Goal: Task Accomplishment & Management: Use online tool/utility

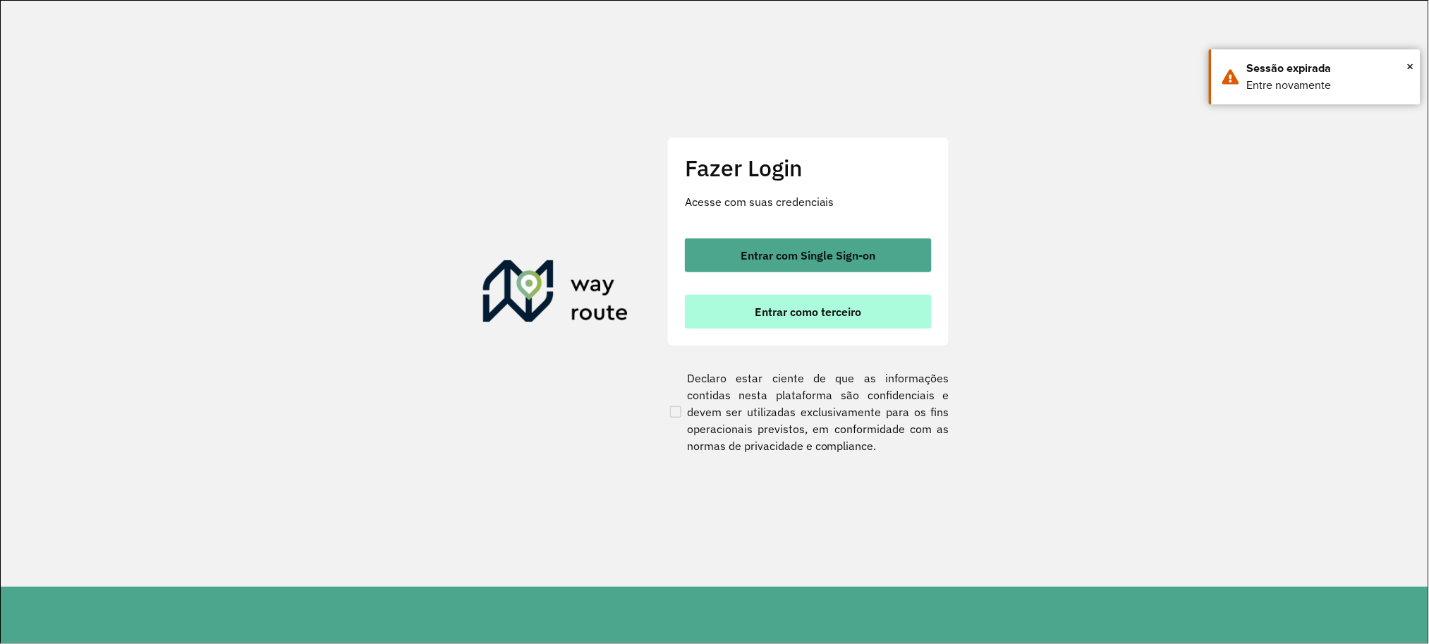
click at [759, 295] on button "Entrar como terceiro" at bounding box center [808, 312] width 247 height 34
click at [747, 306] on button "Entrar como terceiro" at bounding box center [808, 312] width 247 height 34
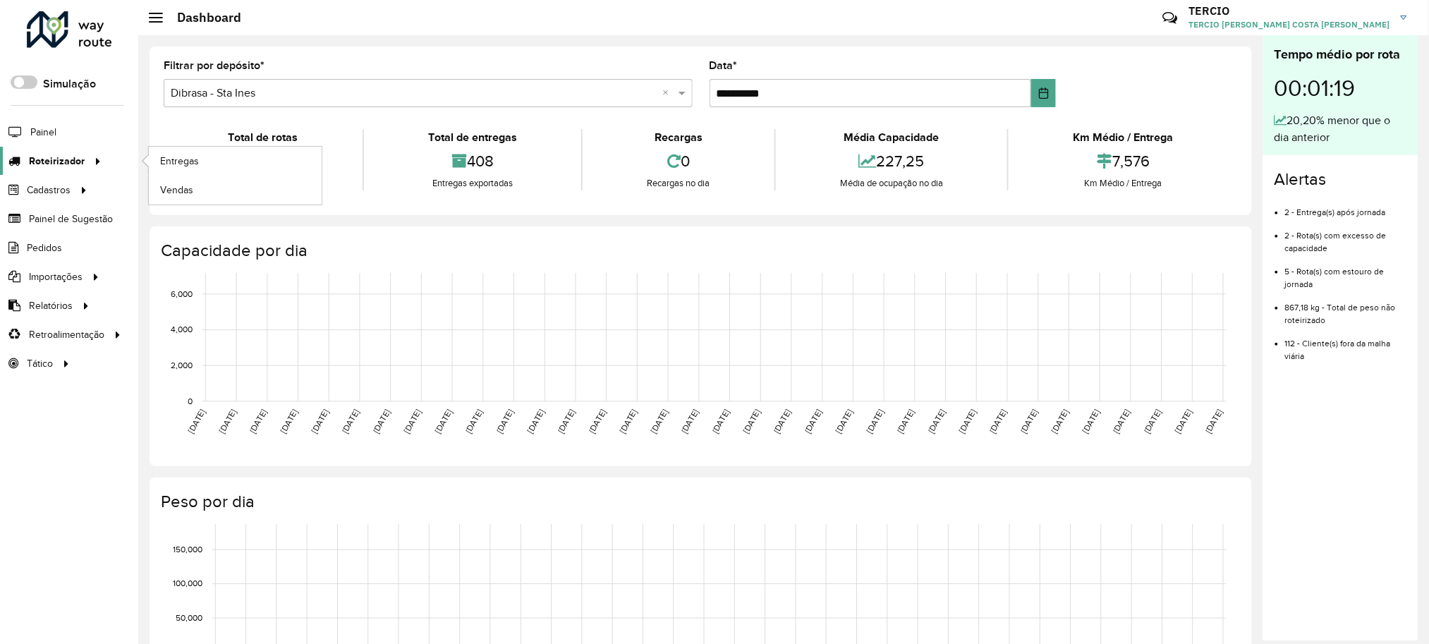
drag, startPoint x: 67, startPoint y: 174, endPoint x: 75, endPoint y: 174, distance: 8.5
click at [67, 174] on link "Roteirizador" at bounding box center [53, 161] width 106 height 28
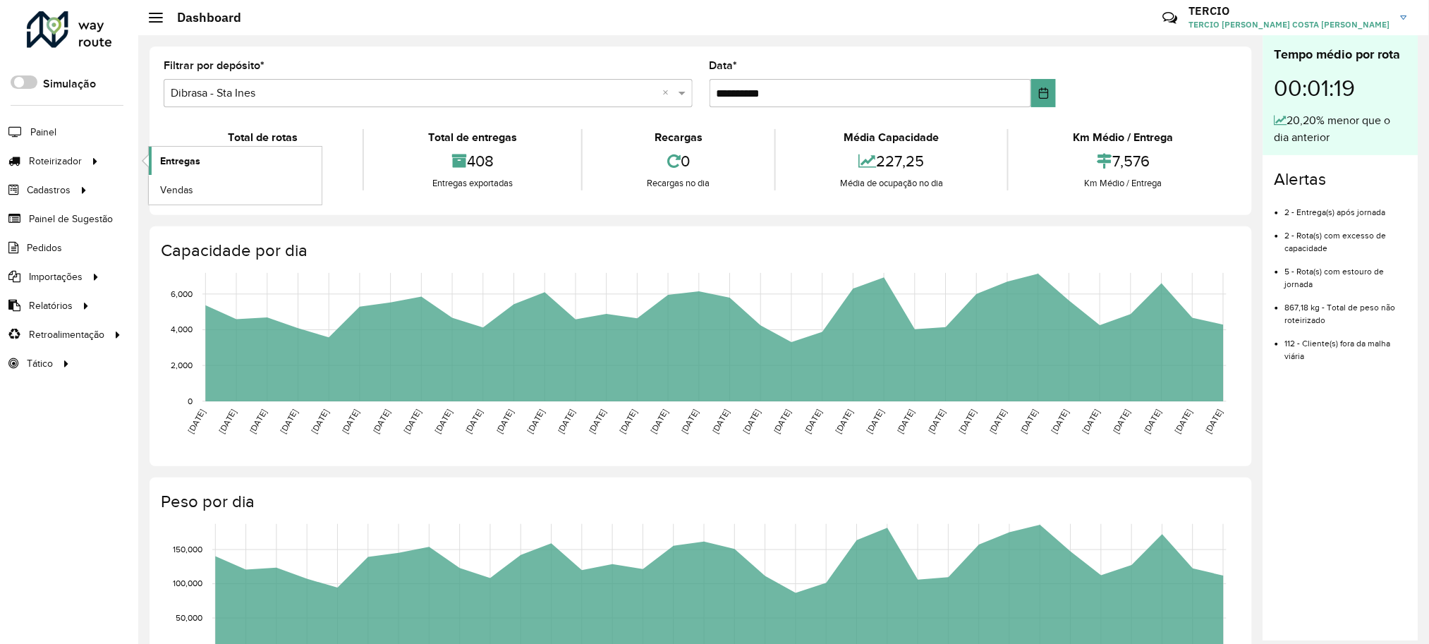
click at [201, 166] on link "Entregas" at bounding box center [235, 161] width 173 height 28
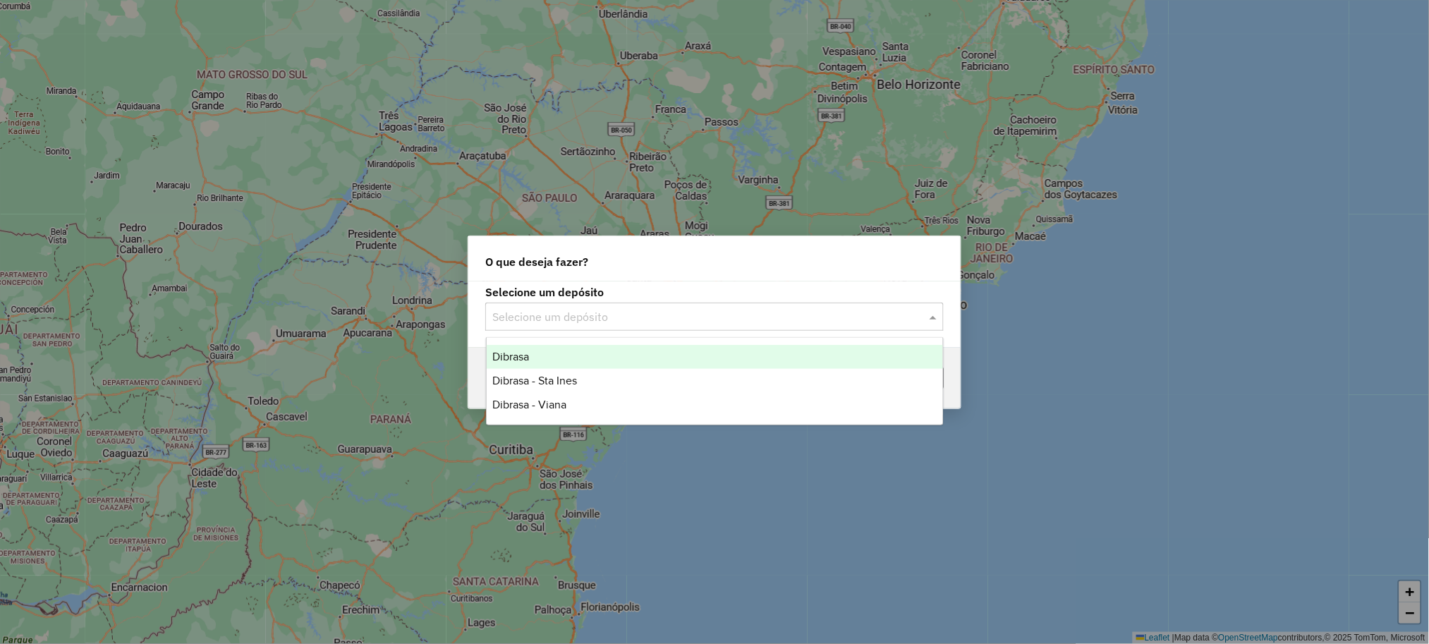
click at [746, 311] on input "text" at bounding box center [700, 317] width 416 height 17
click at [576, 356] on div "Dibrasa" at bounding box center [715, 357] width 456 height 24
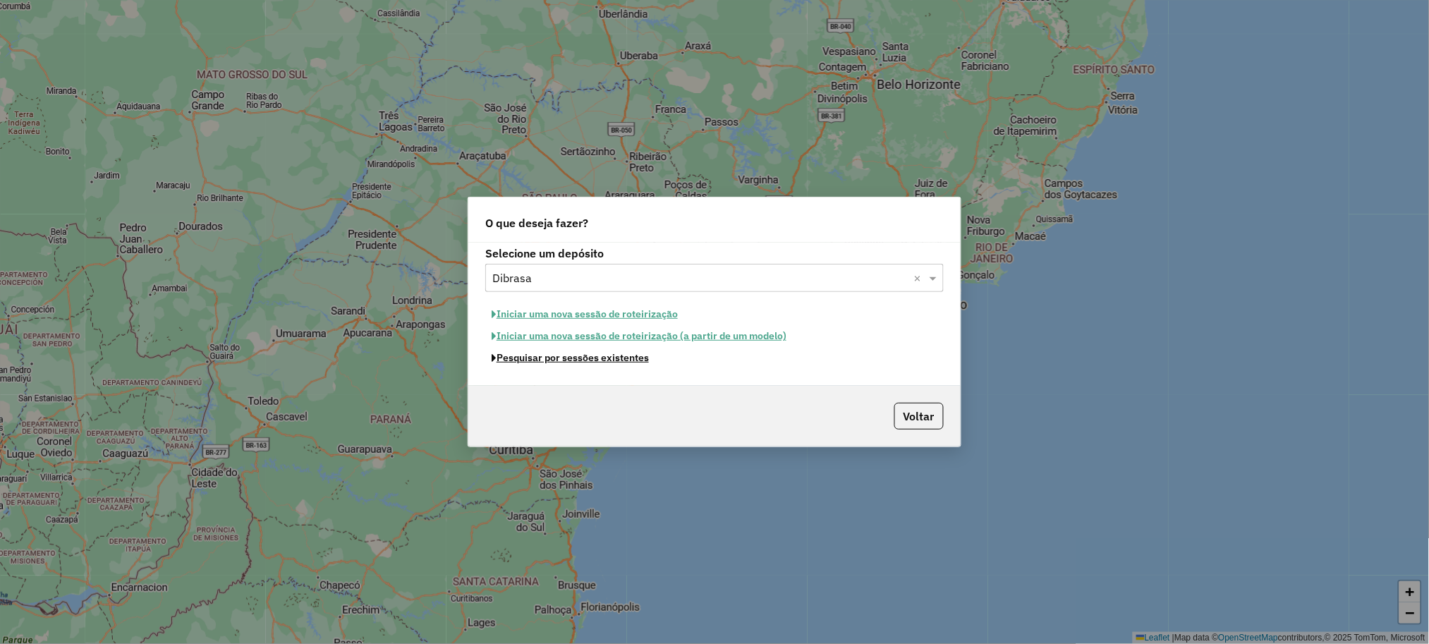
click at [617, 371] on div "Selecione um depósito Selecione um depósito × Dibrasa × Iniciar uma nova sessão…" at bounding box center [714, 314] width 492 height 143
click at [615, 358] on button "Pesquisar por sessões existentes" at bounding box center [570, 358] width 170 height 22
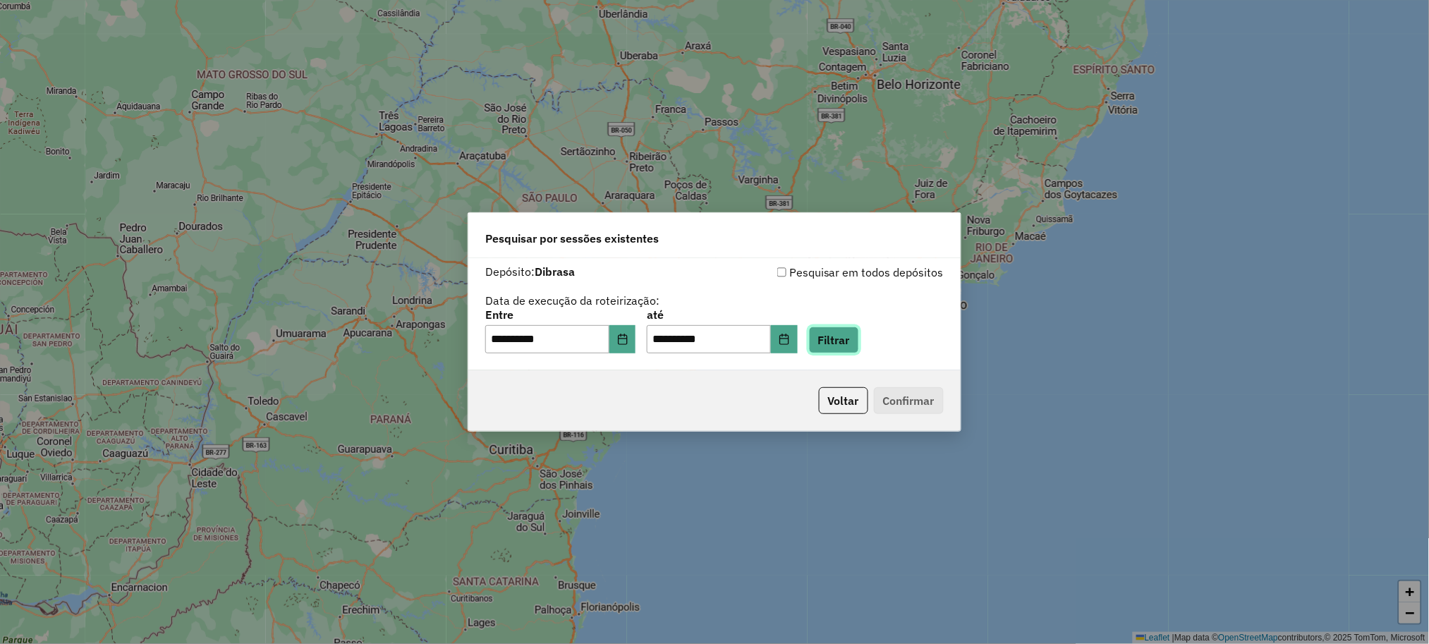
drag, startPoint x: 845, startPoint y: 344, endPoint x: 815, endPoint y: 352, distance: 31.3
click at [847, 344] on button "Filtrar" at bounding box center [834, 340] width 50 height 27
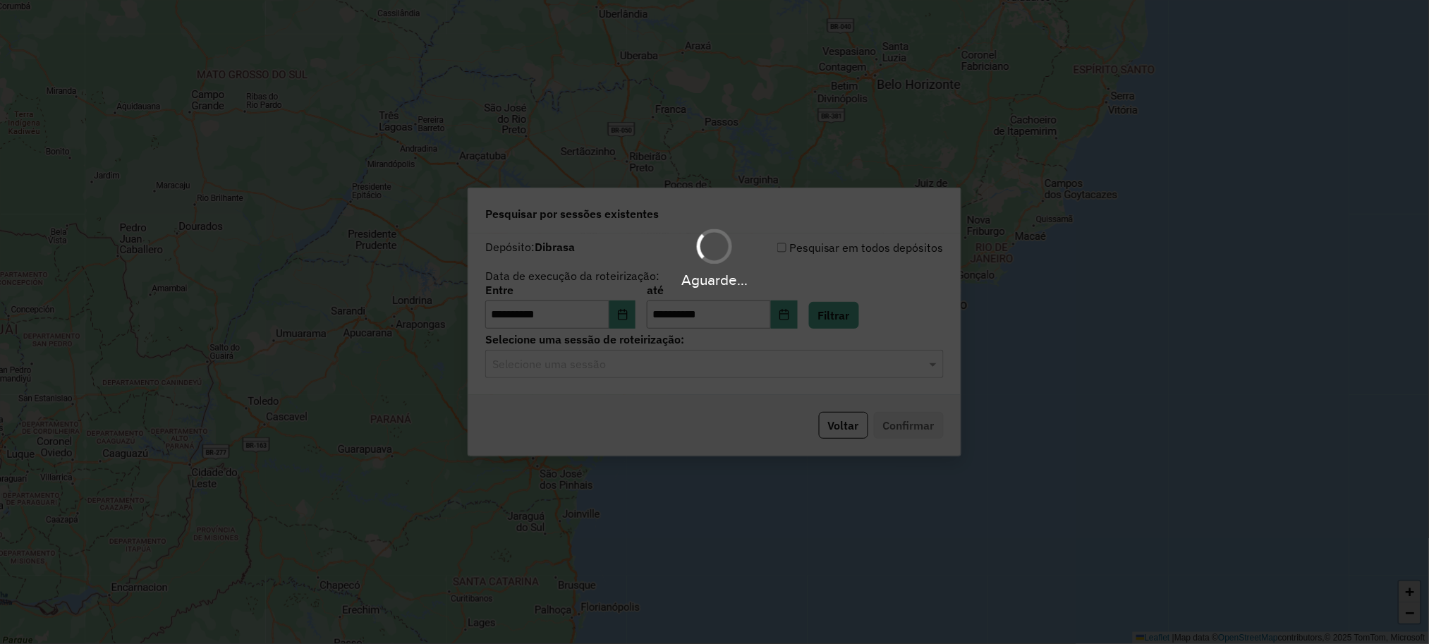
click at [605, 363] on input "text" at bounding box center [700, 364] width 416 height 17
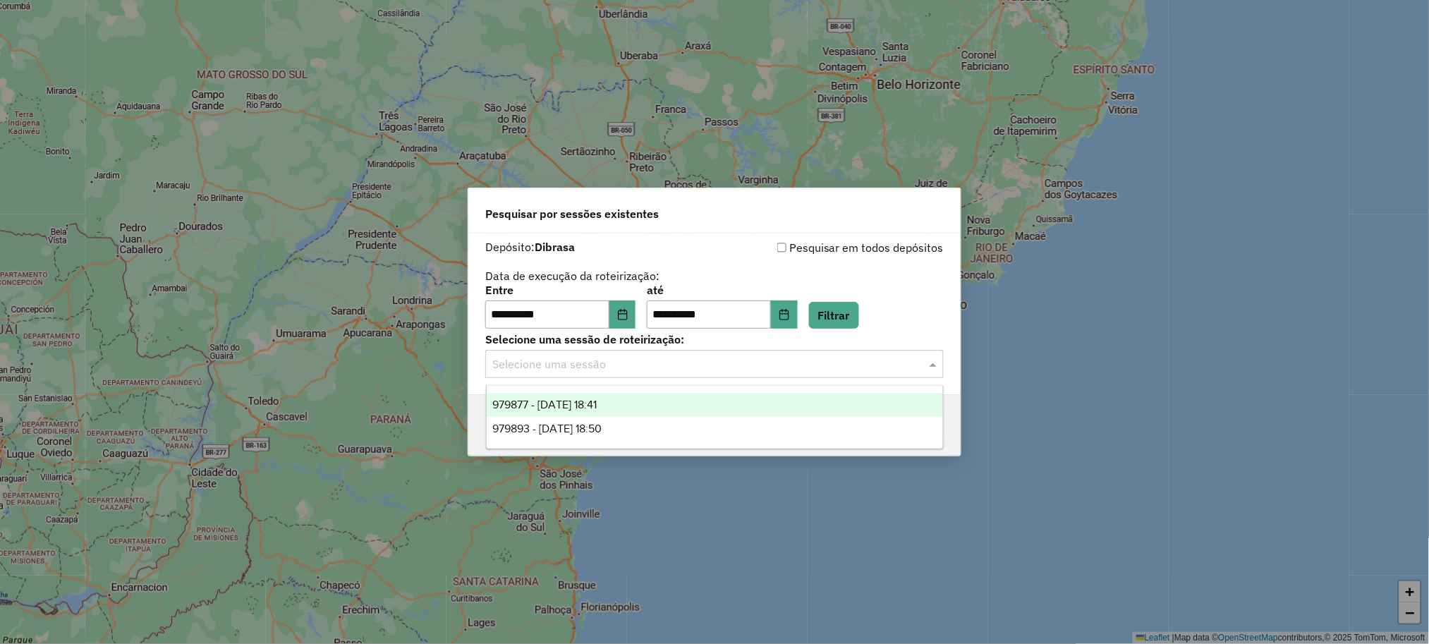
click at [603, 363] on input "text" at bounding box center [700, 364] width 416 height 17
click at [602, 430] on span "979893 - 15/08/2025 18:50" at bounding box center [546, 429] width 109 height 12
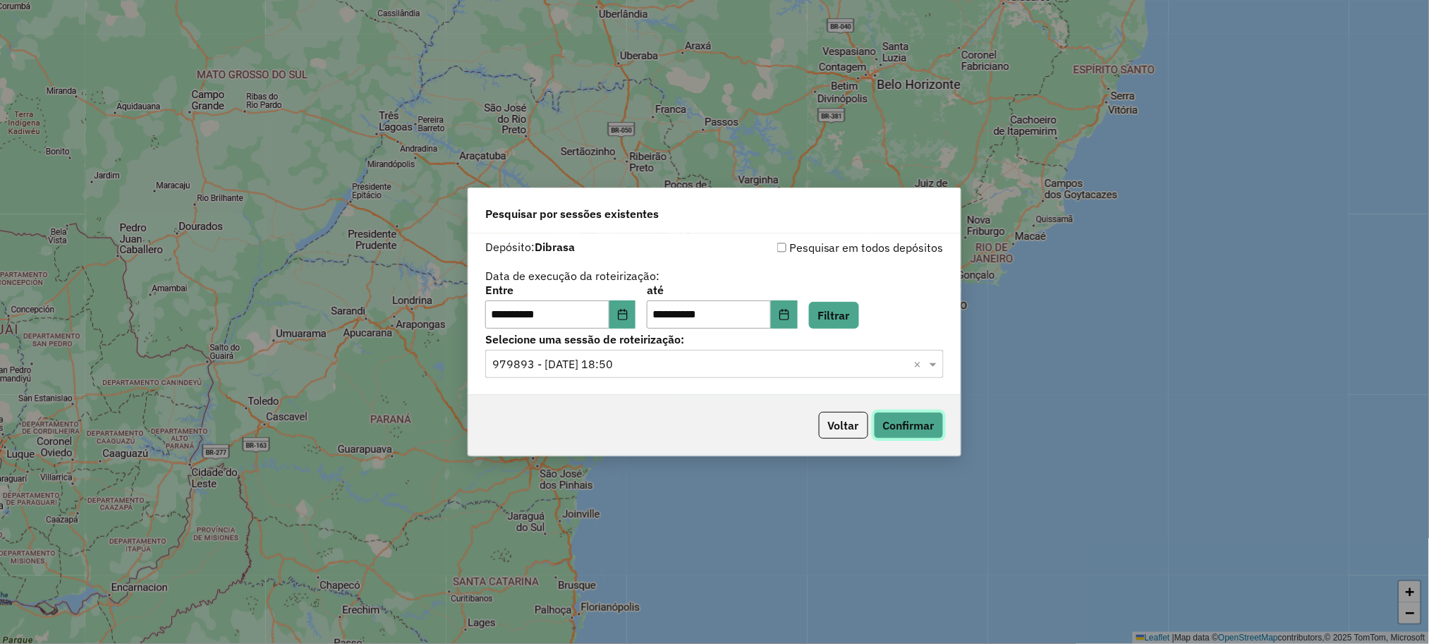
click at [890, 419] on button "Confirmar" at bounding box center [909, 425] width 70 height 27
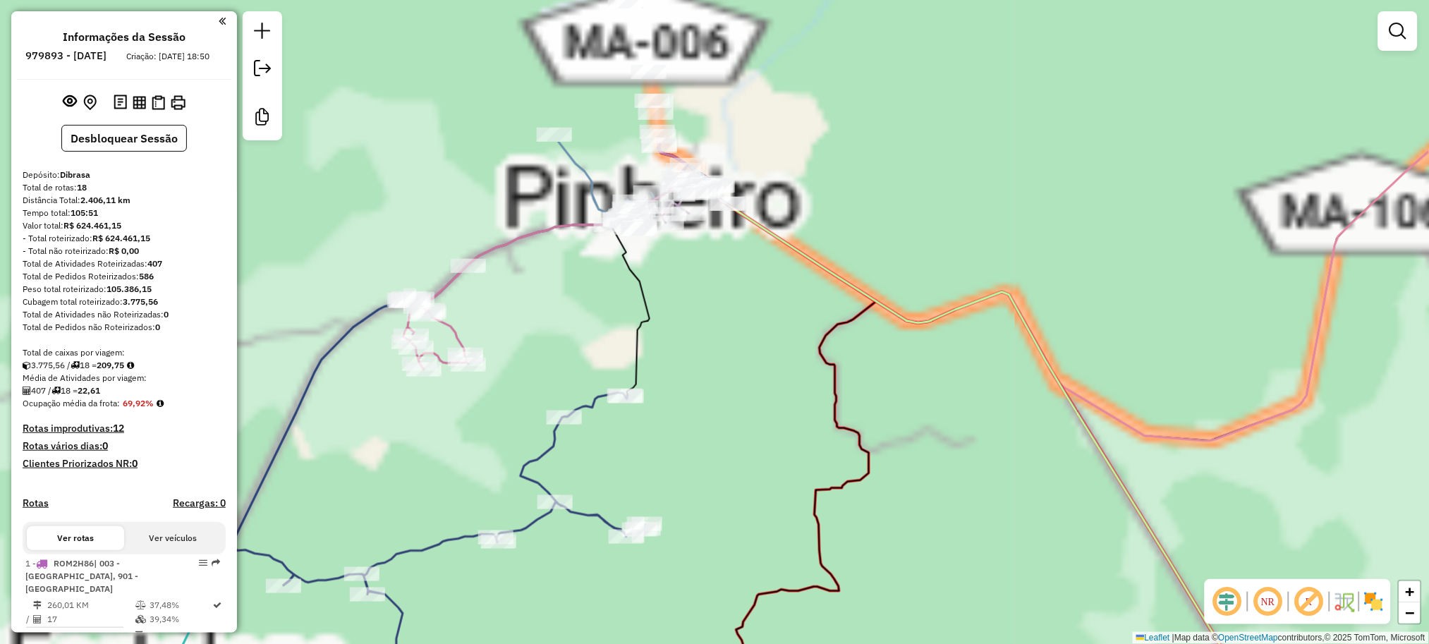
drag, startPoint x: 612, startPoint y: 41, endPoint x: 677, endPoint y: 343, distance: 308.7
click at [678, 339] on div "Janela de atendimento Grade de atendimento Capacidade Transportadoras Veículos …" at bounding box center [714, 322] width 1429 height 644
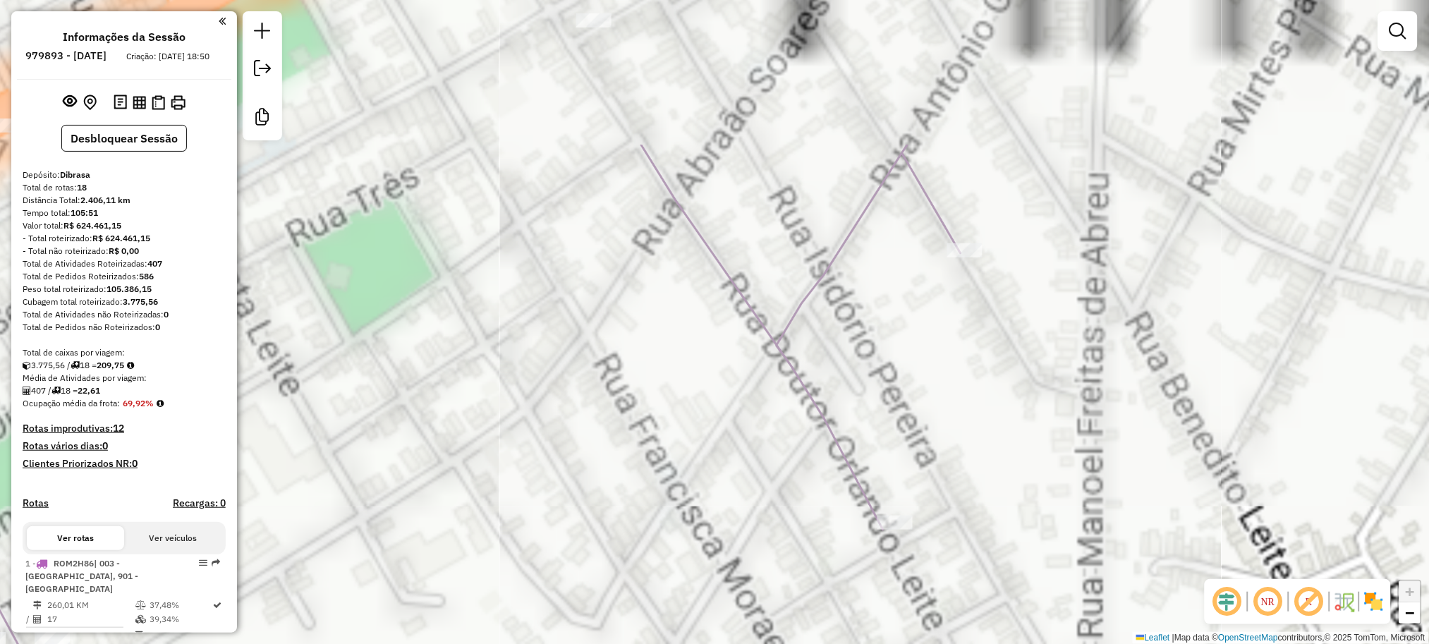
drag, startPoint x: 614, startPoint y: 238, endPoint x: 665, endPoint y: 509, distance: 275.8
click at [662, 500] on div "Janela de atendimento Grade de atendimento Capacidade Transportadoras Veículos …" at bounding box center [714, 322] width 1429 height 644
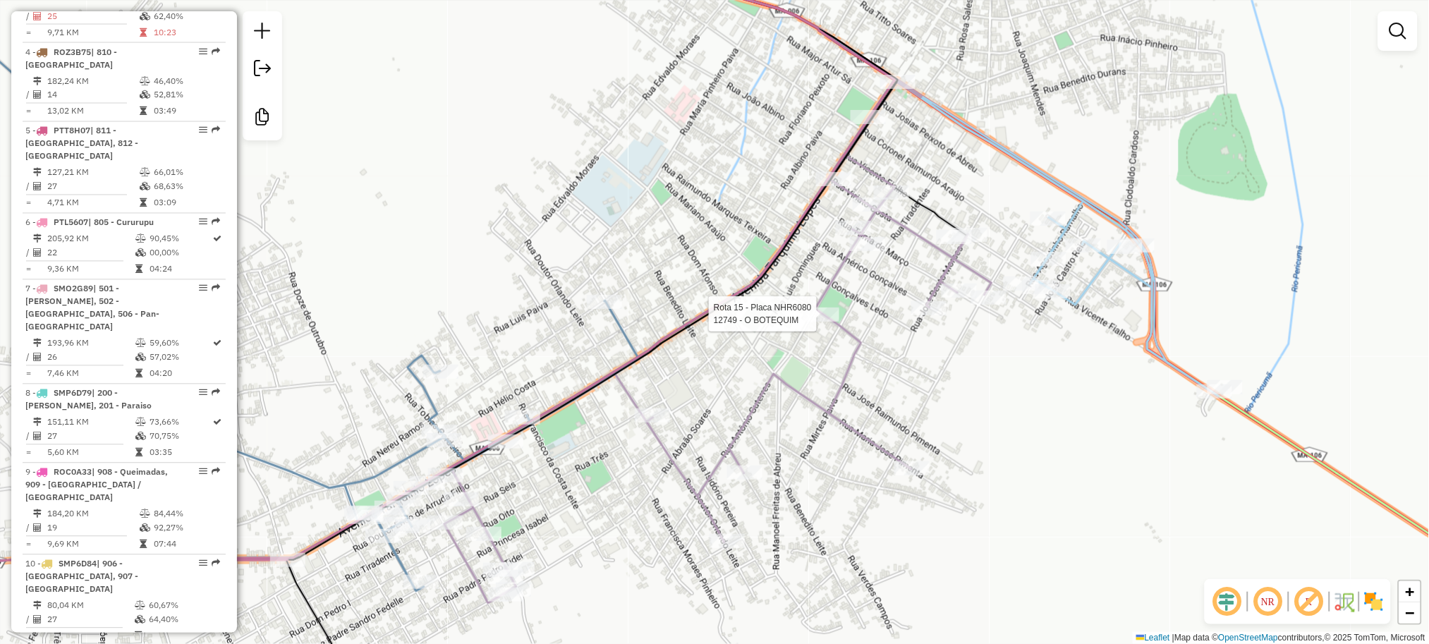
select select "**********"
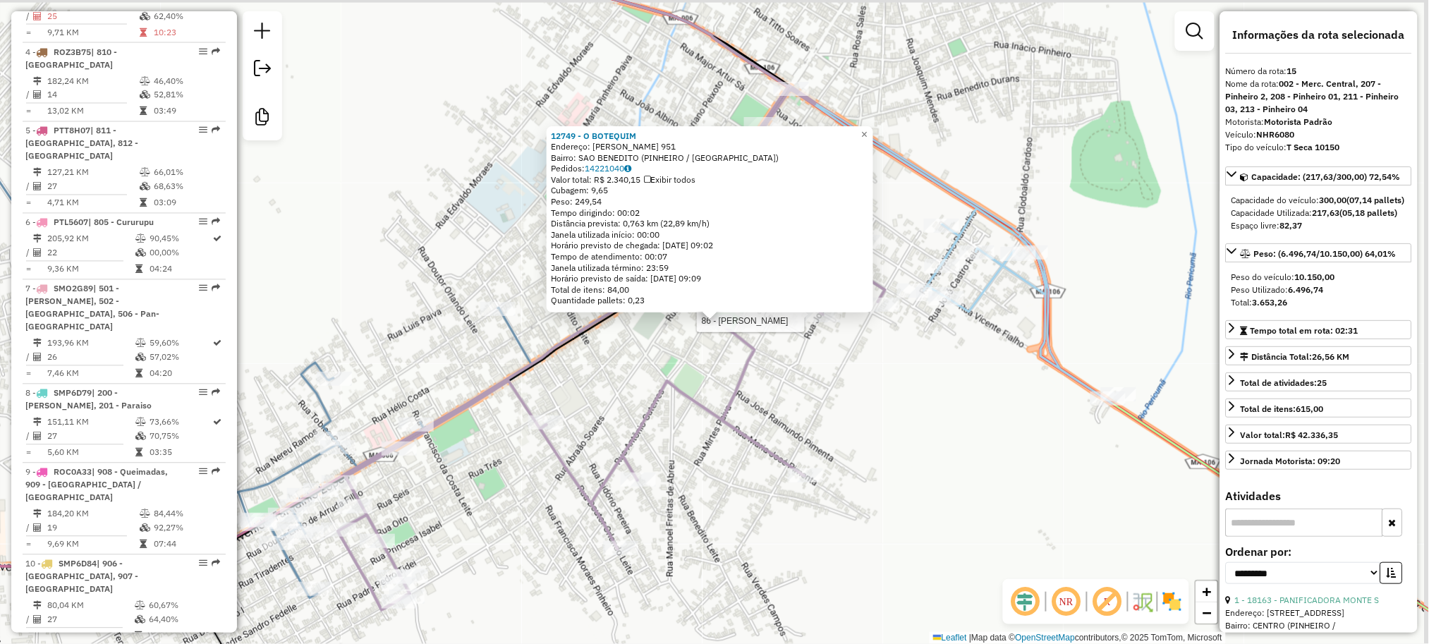
scroll to position [1409, 0]
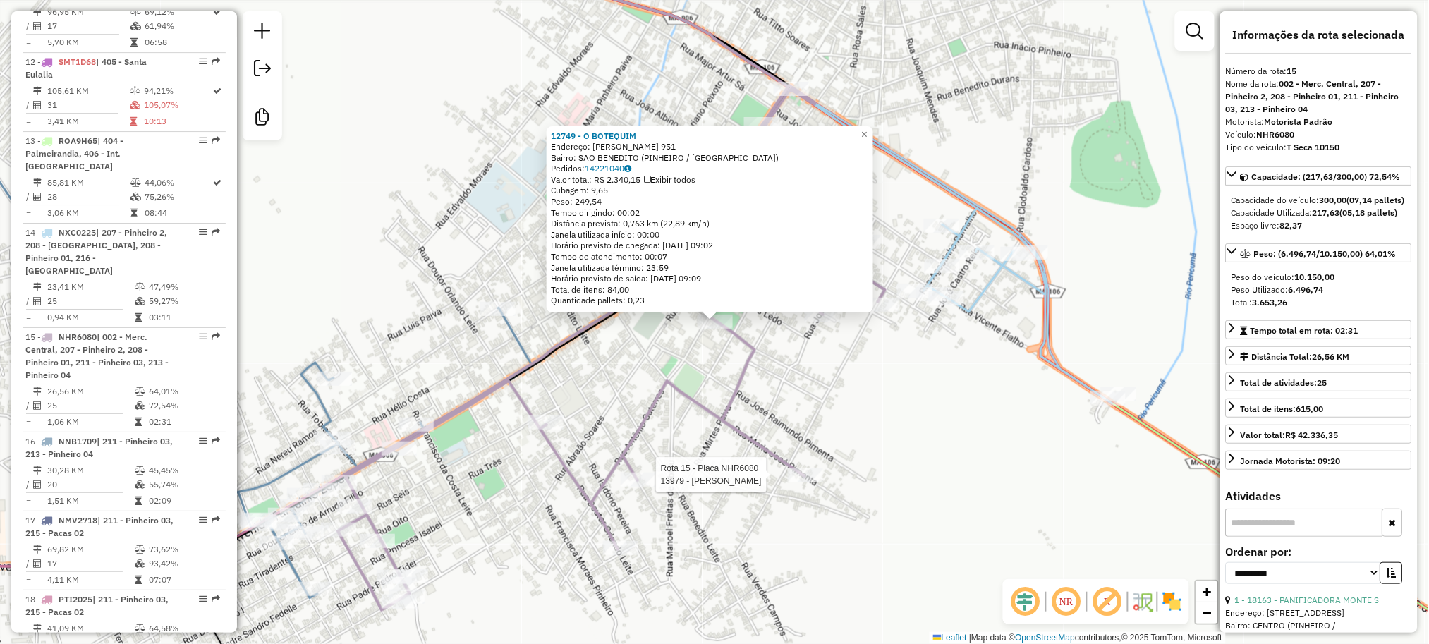
click at [794, 483] on div at bounding box center [805, 475] width 35 height 14
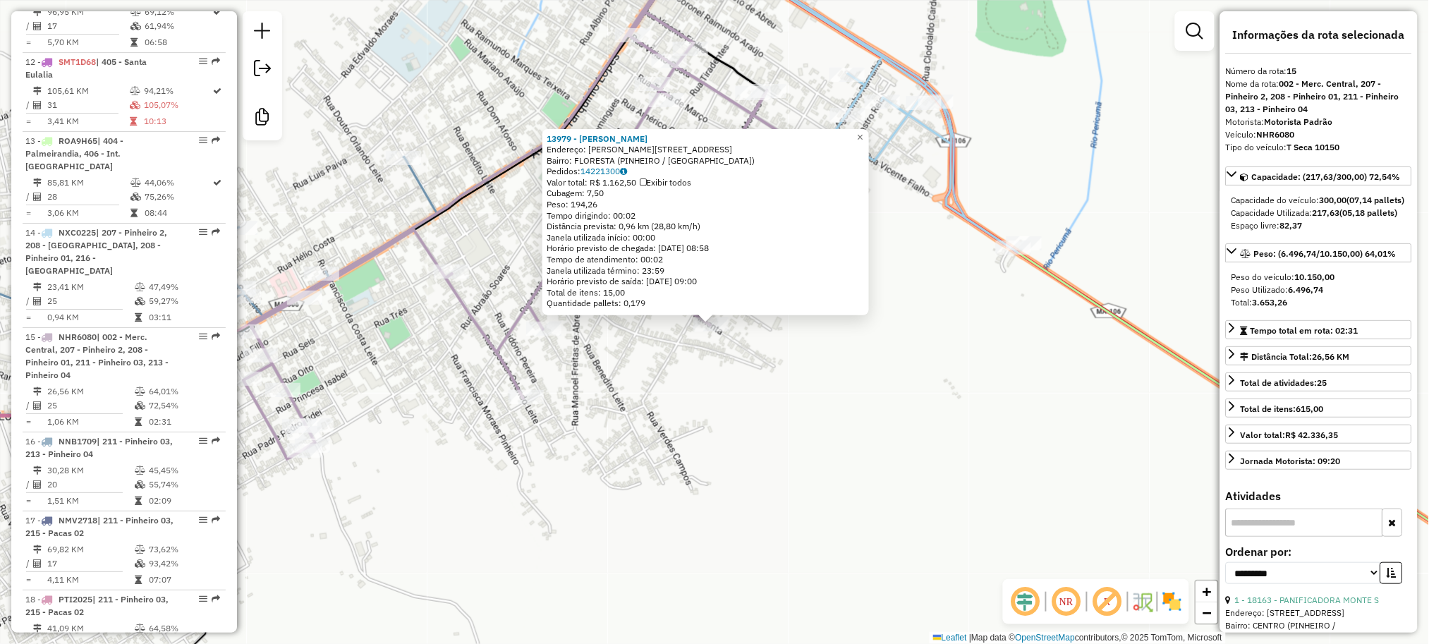
click at [676, 445] on div "13979 - LINDOMAR FERREIRA FO Endereço: R MARIA JOSE PIMENTA 210 Bairro: FLOREST…" at bounding box center [714, 322] width 1429 height 644
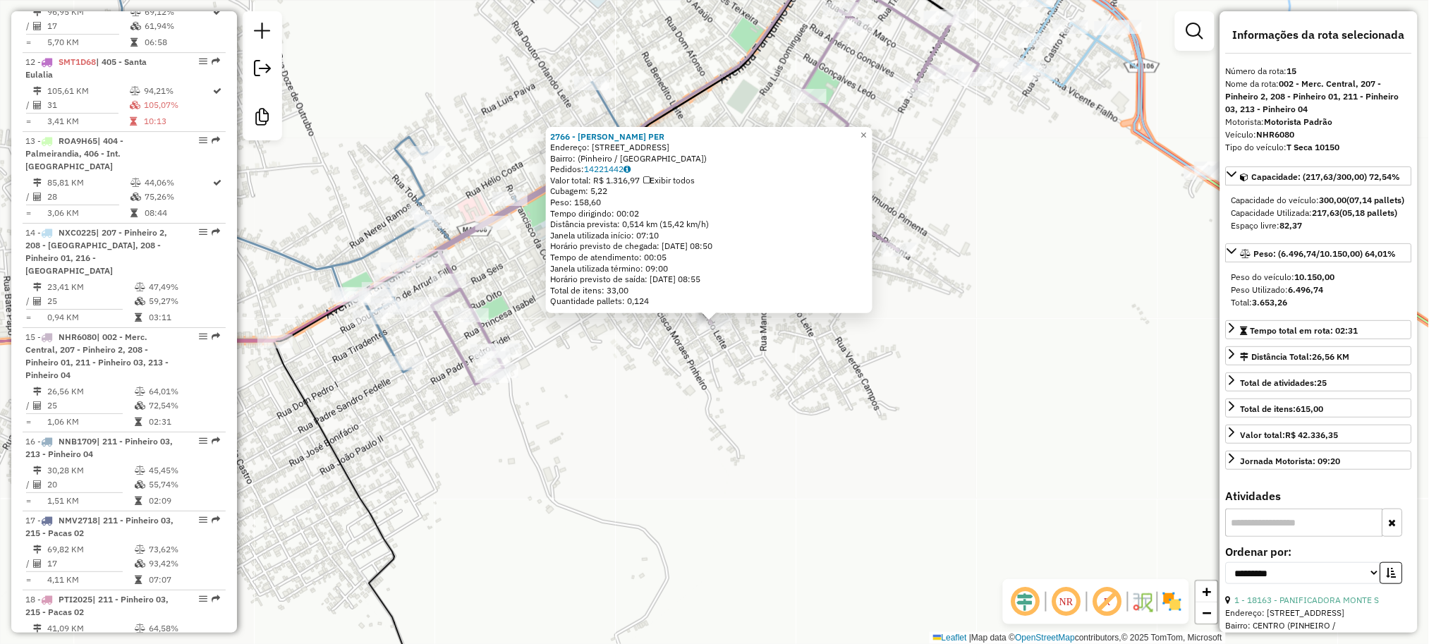
click at [593, 440] on div "2766 - EZENALDO MARTINS PER Endereço: Travessa Um, 12 Bairro: (Pinheiro / MA) P…" at bounding box center [714, 322] width 1429 height 644
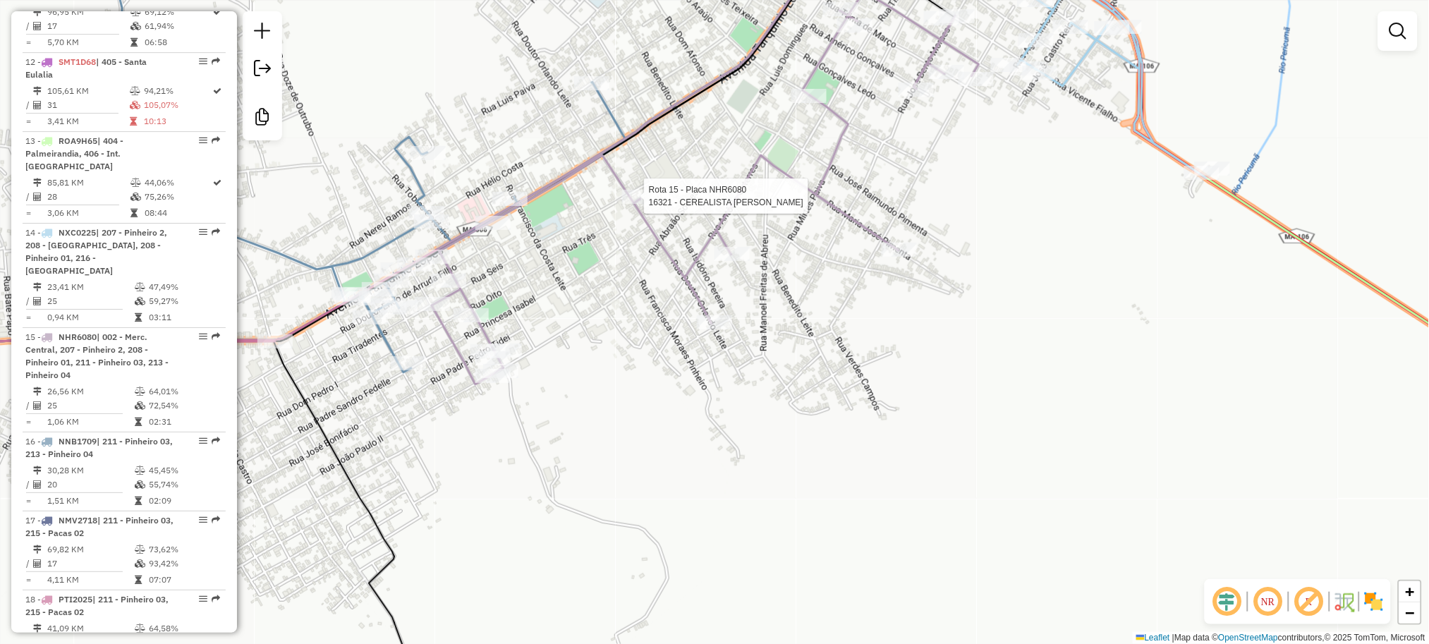
click at [636, 204] on div at bounding box center [639, 197] width 35 height 14
select select "**********"
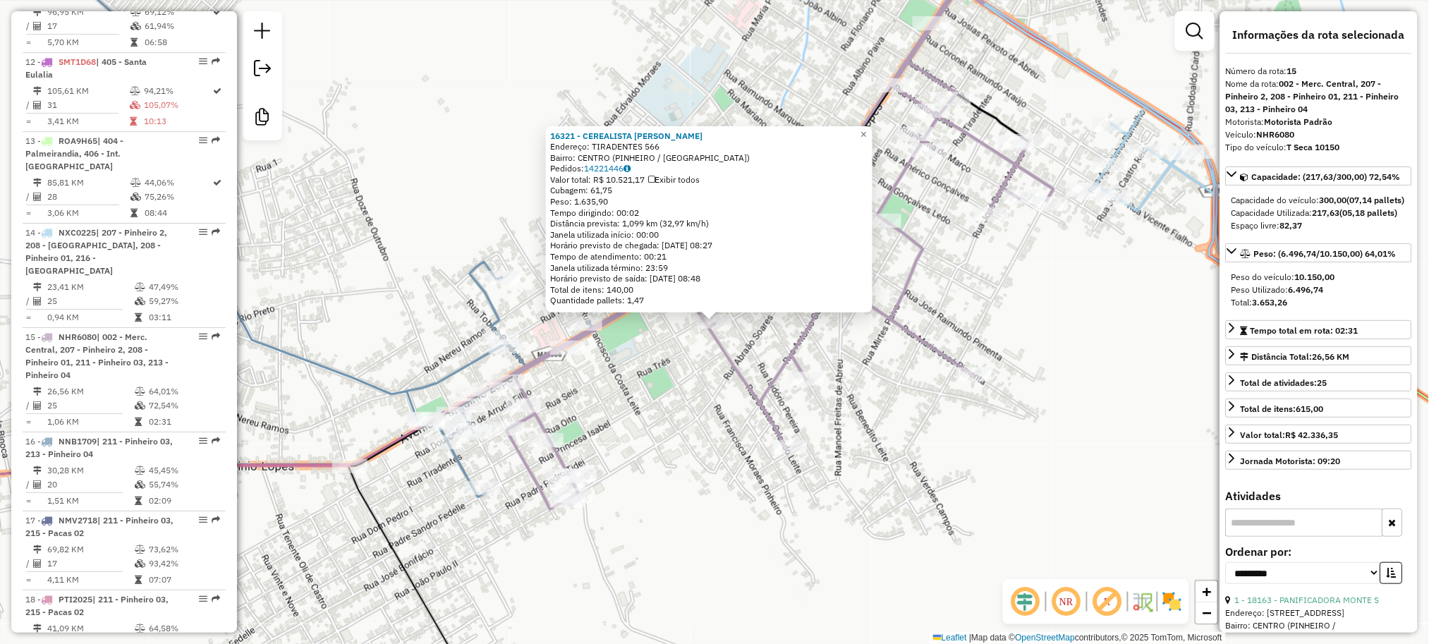
click at [737, 342] on div "16321 - CEREALISTA EBENEZER Endereço: TIRADENTES 566 Bairro: CENTRO (PINHEIRO /…" at bounding box center [714, 322] width 1429 height 644
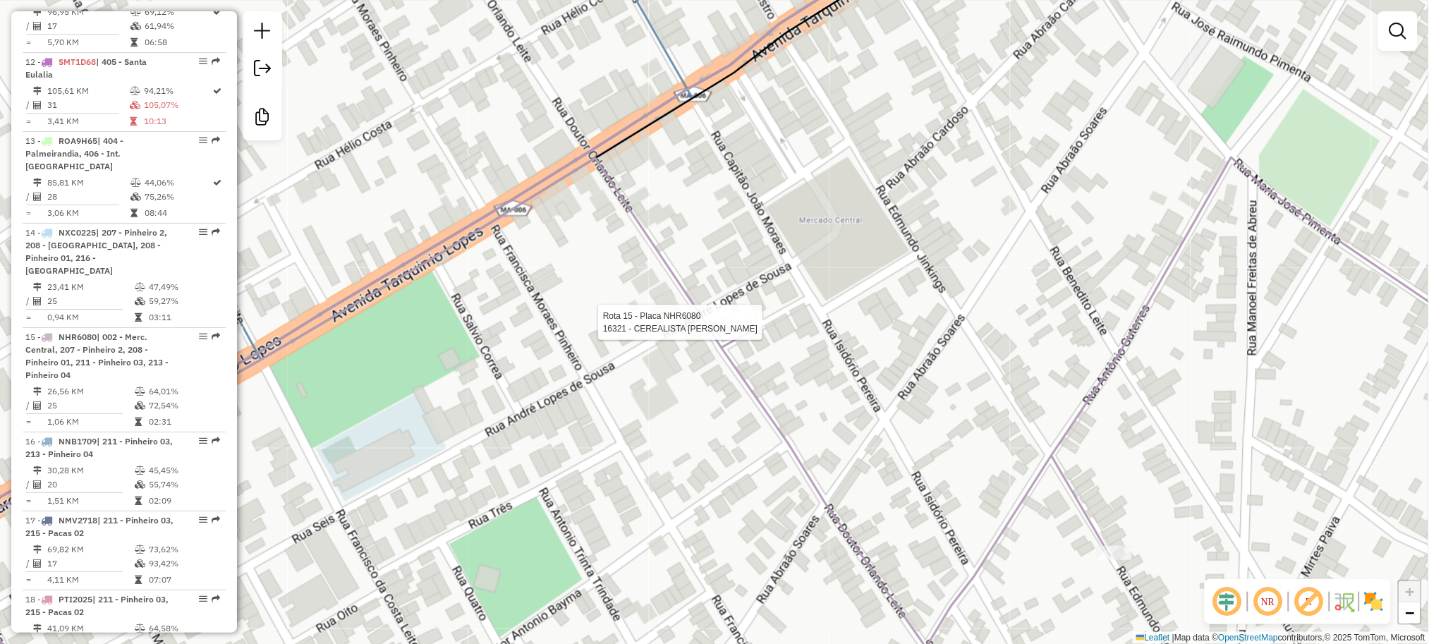
select select "**********"
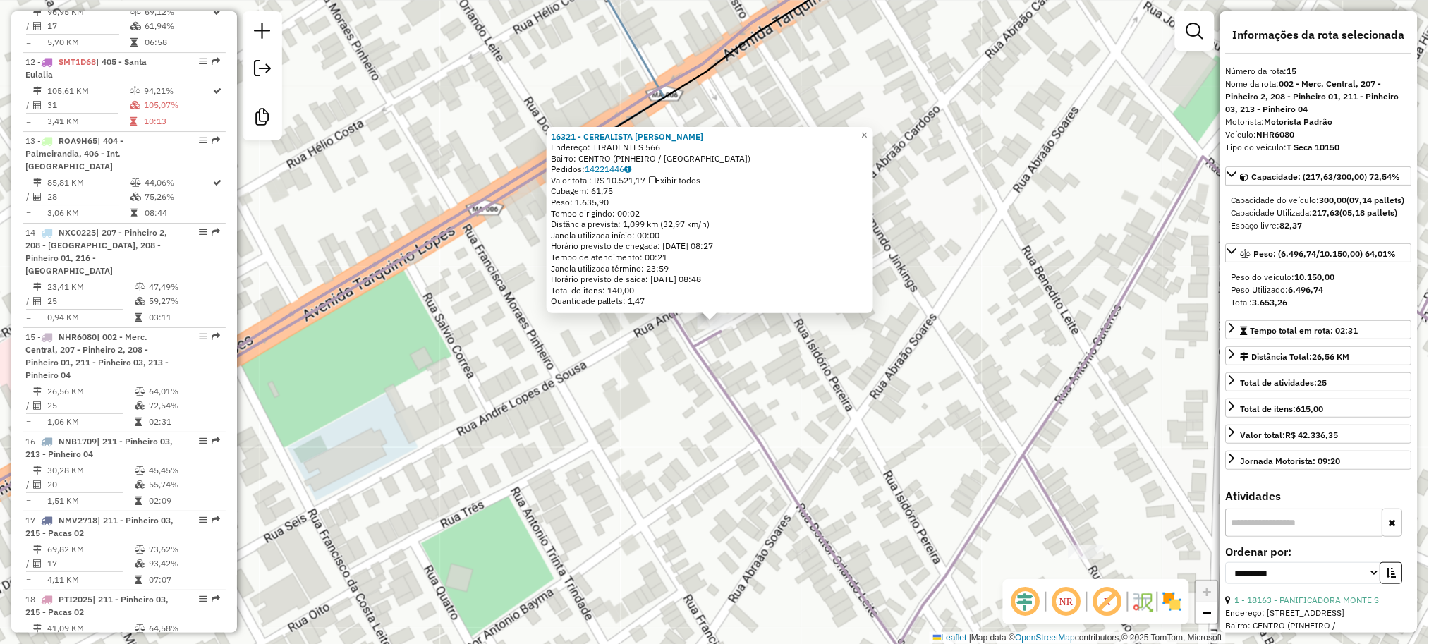
click at [687, 396] on div "16321 - CEREALISTA EBENEZER Endereço: TIRADENTES 566 Bairro: CENTRO (PINHEIRO /…" at bounding box center [714, 322] width 1429 height 644
